Goal: Find specific page/section: Find specific page/section

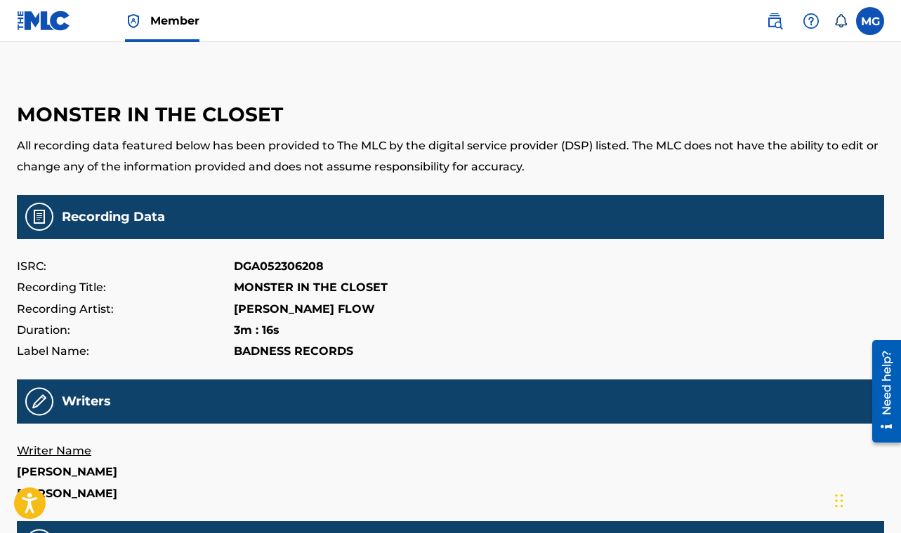
click at [860, 25] on label at bounding box center [870, 21] width 28 height 28
click at [870, 21] on input "MG [PERSON_NAME] [EMAIL_ADDRESS][DOMAIN_NAME] Notification Preferences Profile …" at bounding box center [870, 21] width 0 height 0
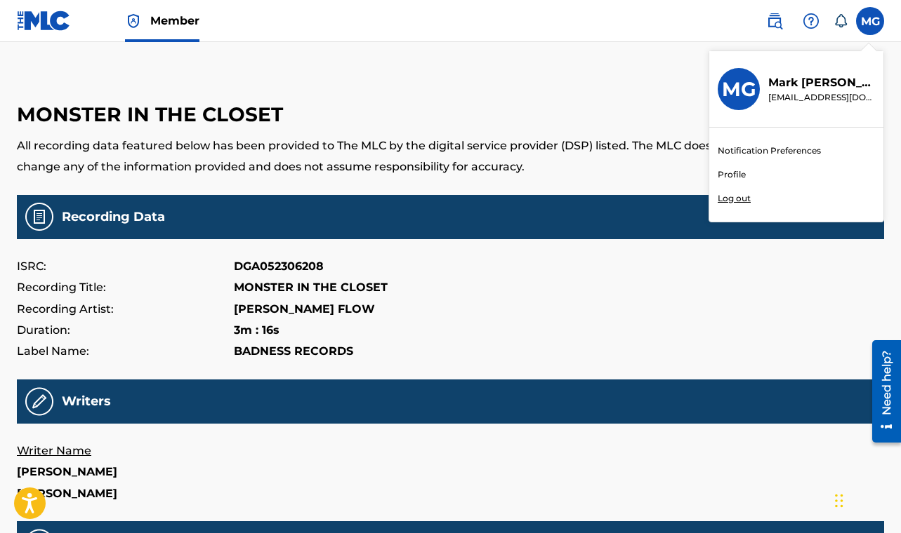
click at [726, 171] on link "Profile" at bounding box center [731, 174] width 28 height 13
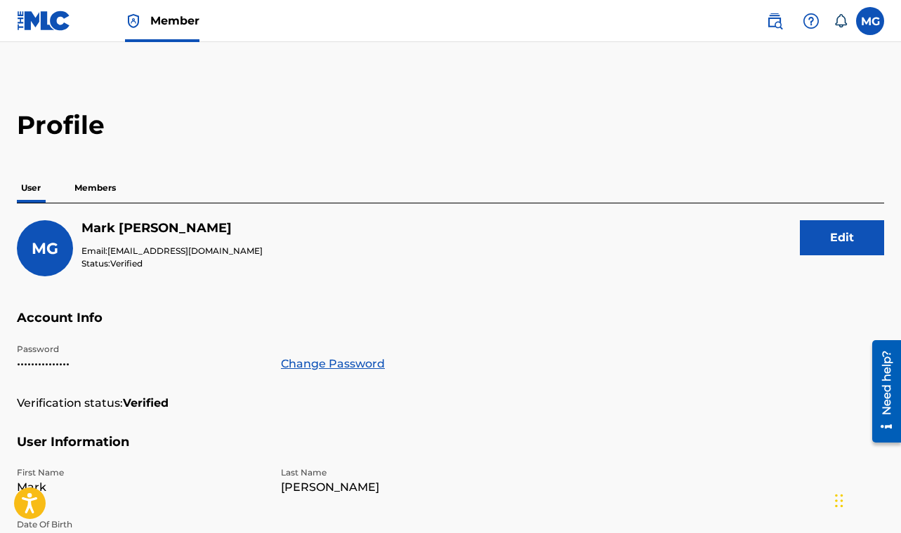
click at [42, 22] on img at bounding box center [44, 21] width 54 height 20
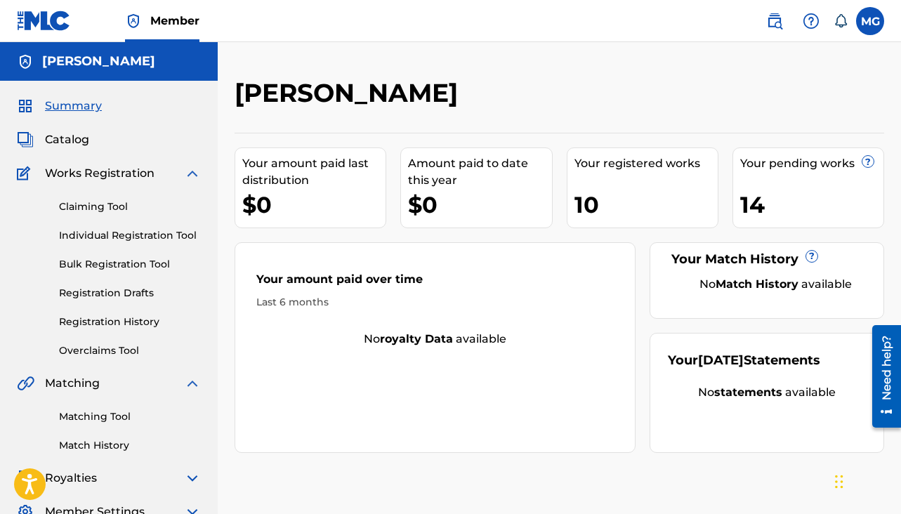
click at [73, 140] on span "Catalog" at bounding box center [67, 139] width 44 height 17
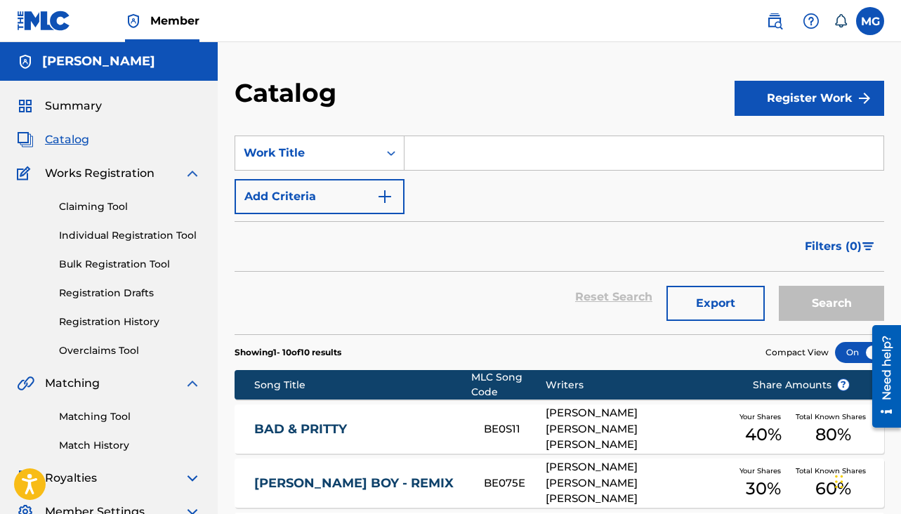
click at [194, 173] on img at bounding box center [192, 173] width 17 height 17
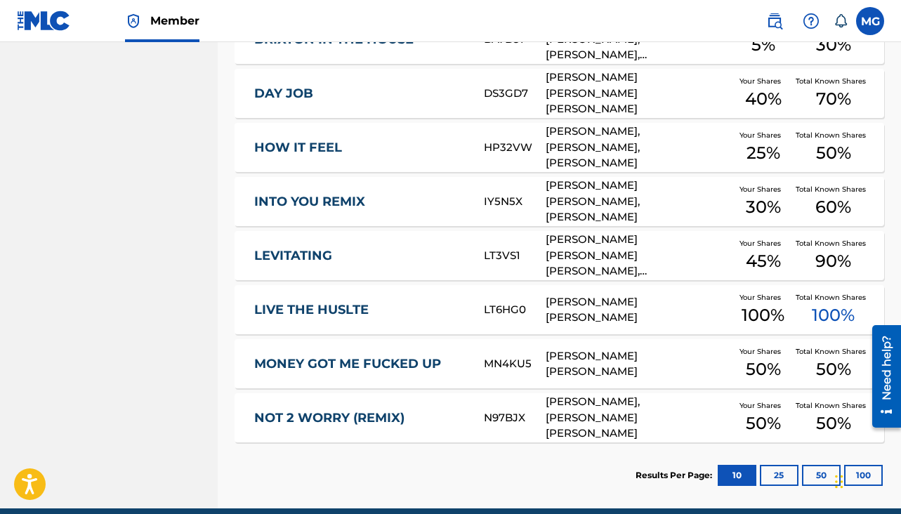
scroll to position [503, 0]
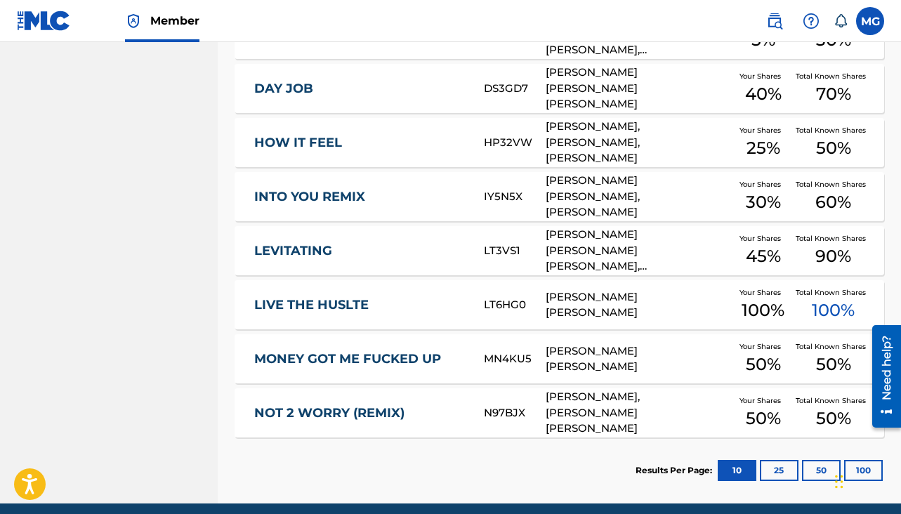
click at [775, 469] on button "25" at bounding box center [779, 470] width 39 height 21
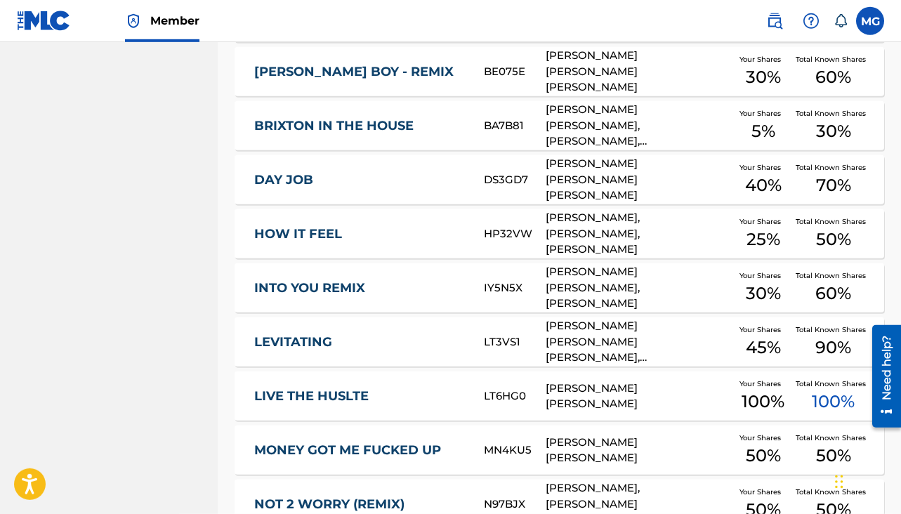
scroll to position [559, 0]
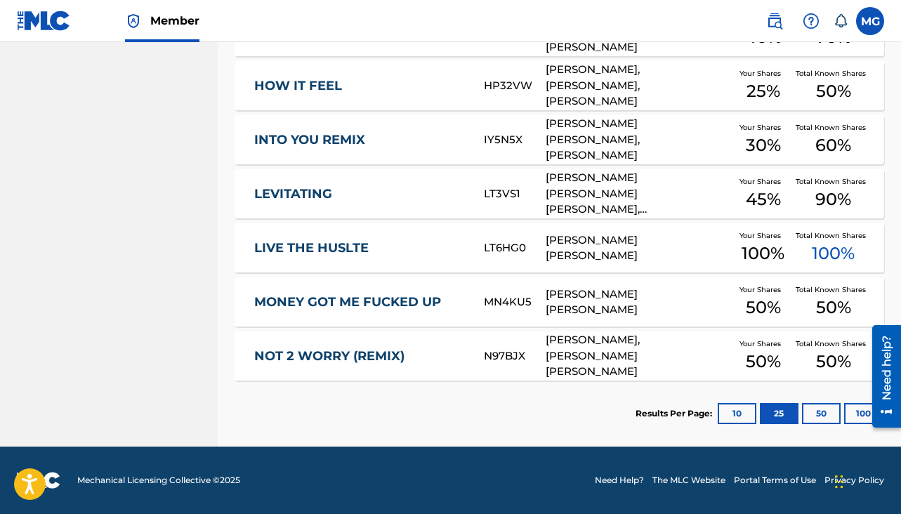
click at [817, 410] on button "50" at bounding box center [821, 413] width 39 height 21
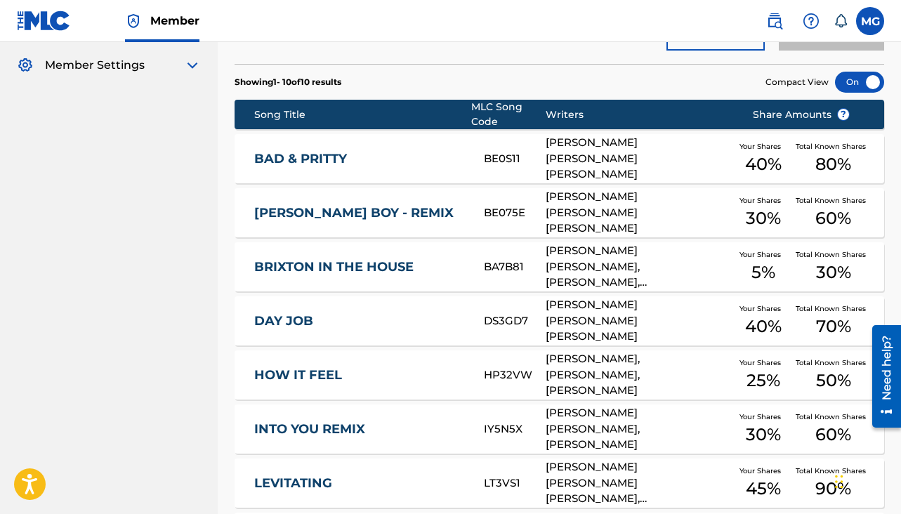
scroll to position [0, 0]
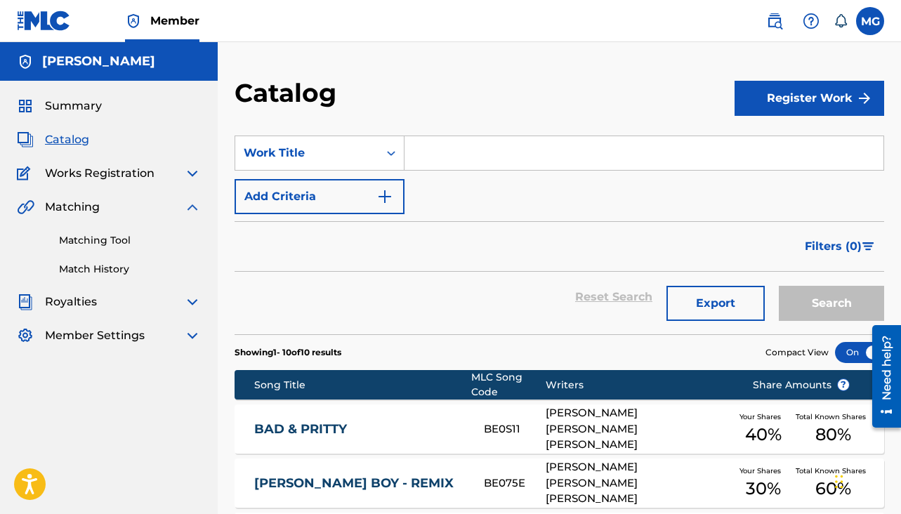
click at [192, 210] on img at bounding box center [192, 207] width 17 height 17
